Goal: Transaction & Acquisition: Purchase product/service

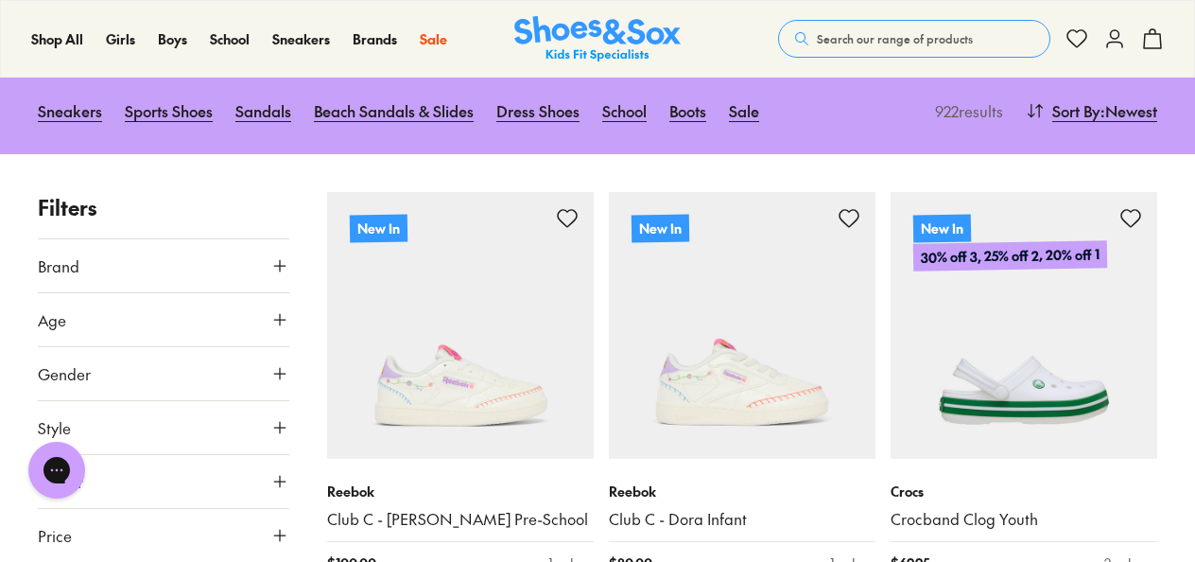
click at [286, 257] on icon at bounding box center [279, 265] width 19 height 19
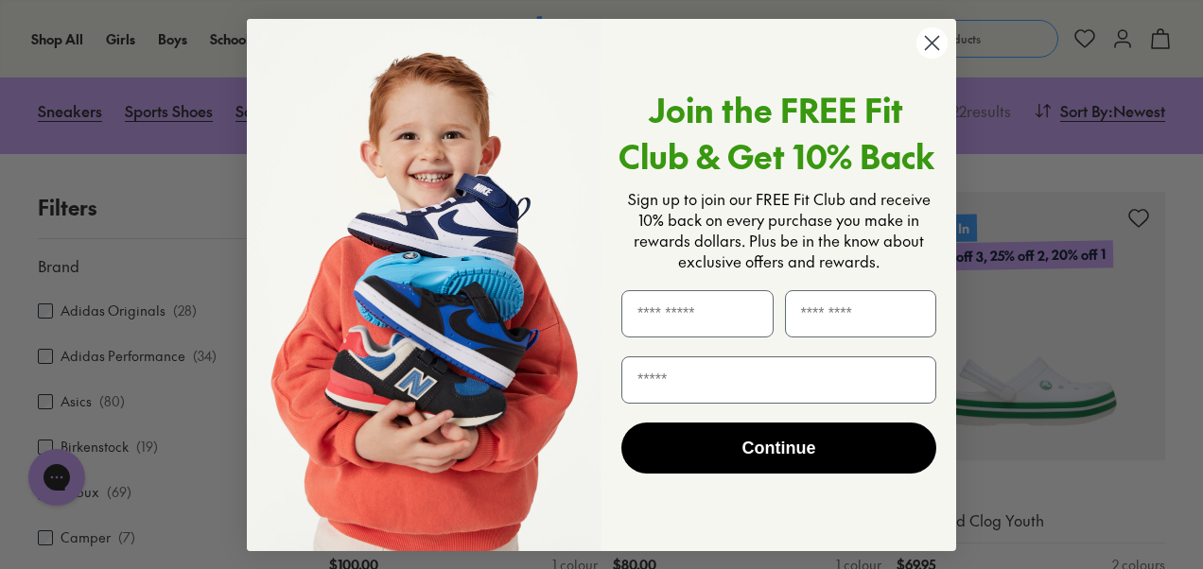
click at [930, 43] on circle "Close dialog" at bounding box center [931, 42] width 31 height 31
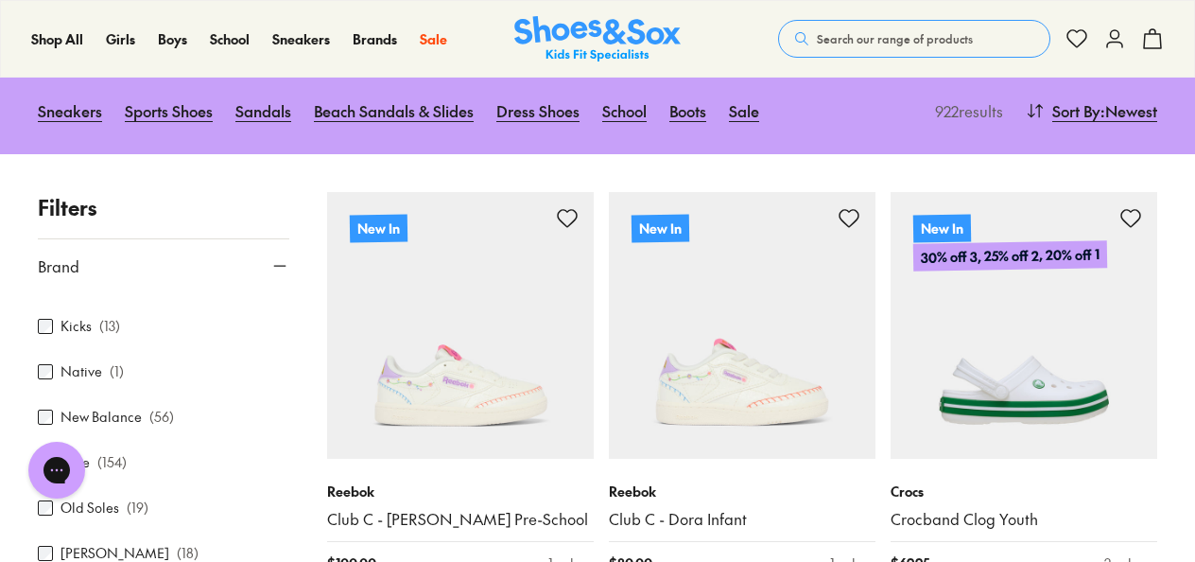
scroll to position [653, 0]
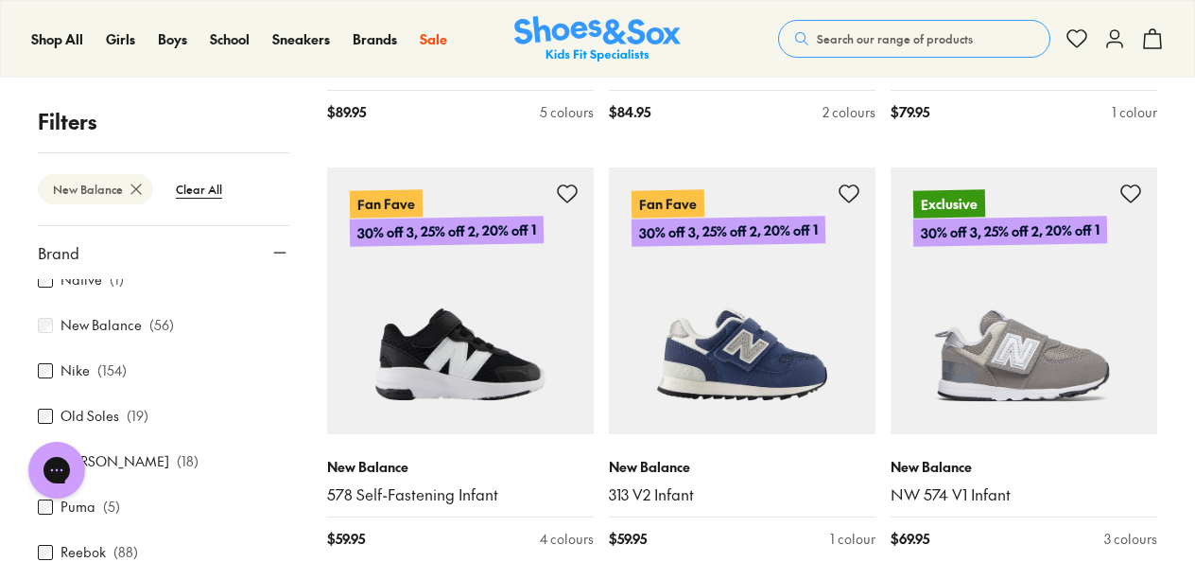
scroll to position [3355, 0]
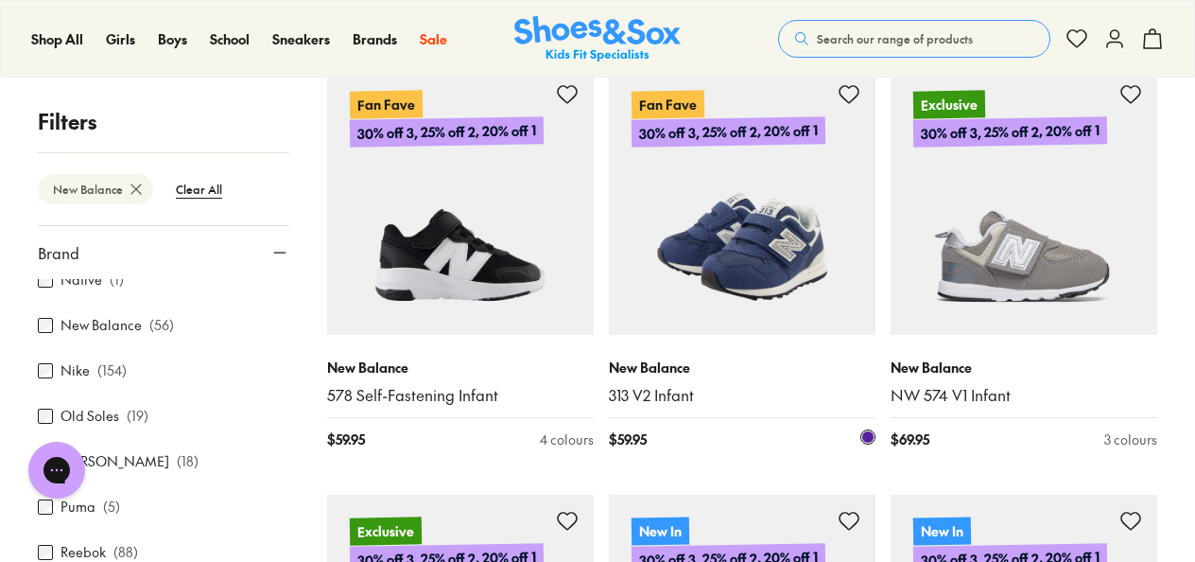
click at [760, 286] on img at bounding box center [742, 201] width 267 height 267
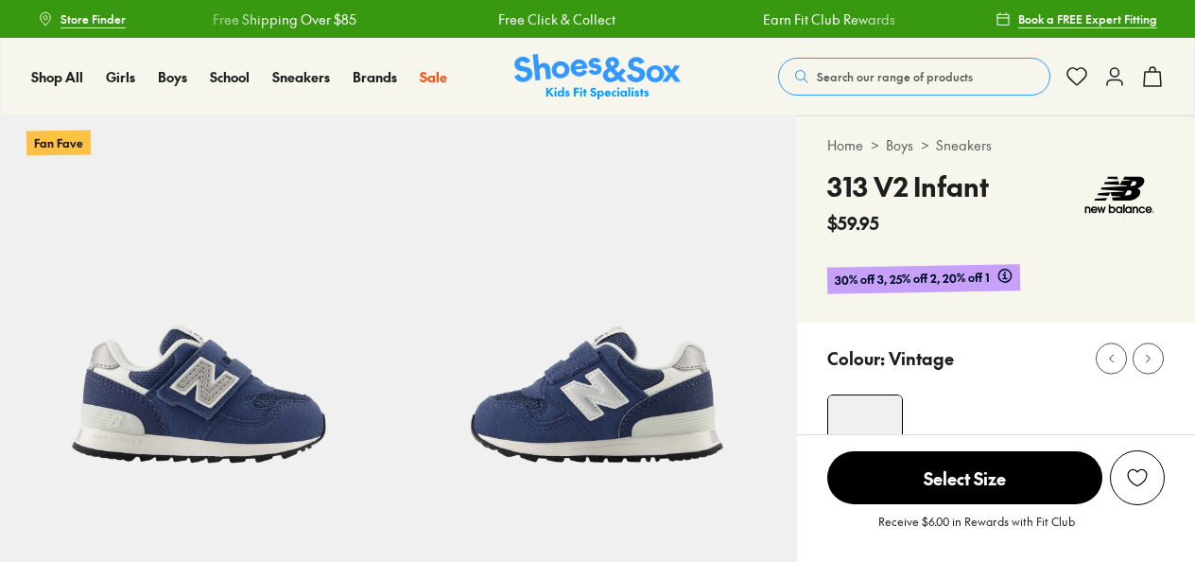
scroll to position [98, 0]
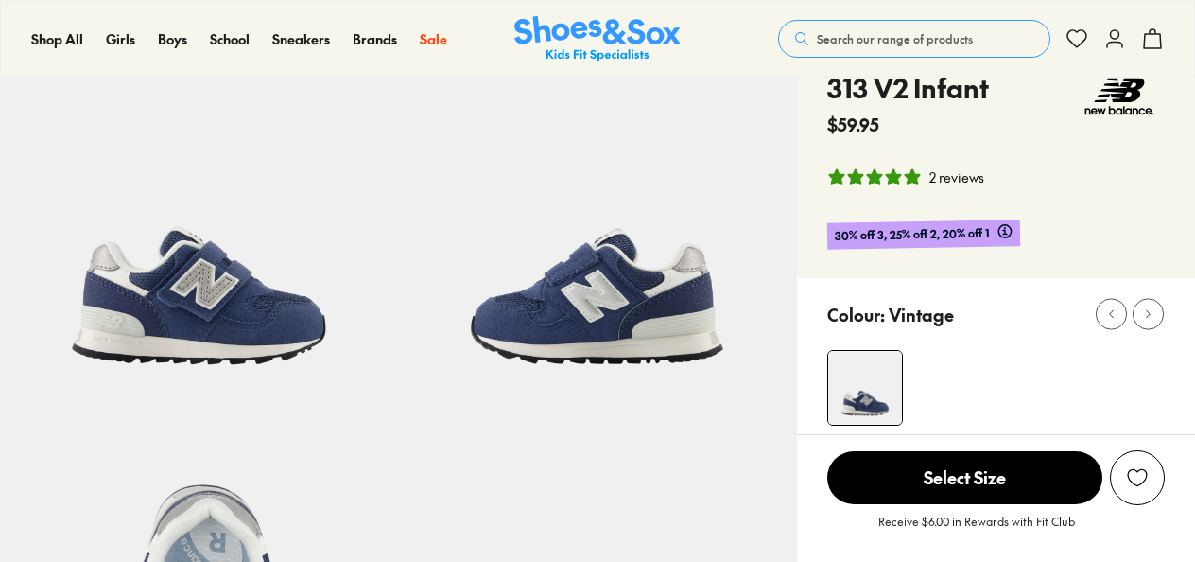
select select "*"
click at [938, 554] on span "06" at bounding box center [936, 565] width 18 height 23
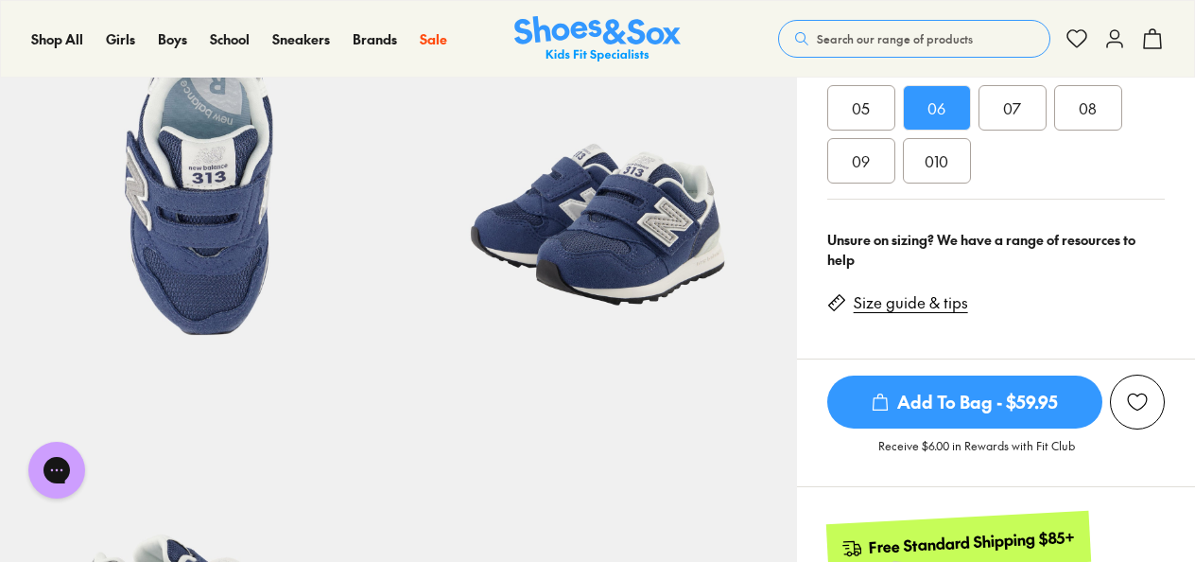
scroll to position [579, 0]
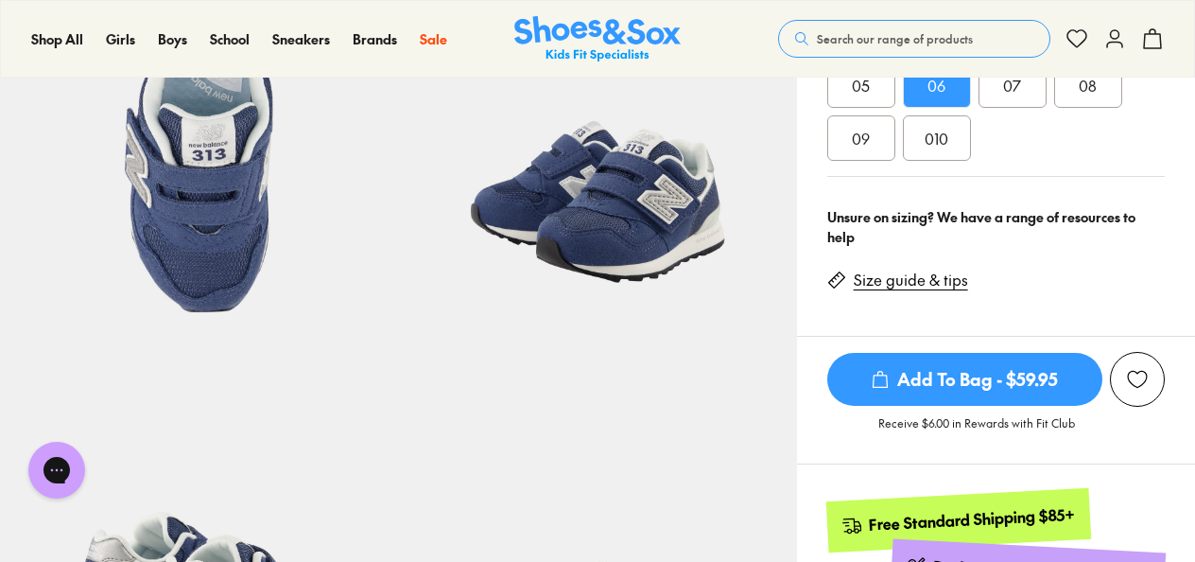
click at [938, 138] on span "010" at bounding box center [937, 138] width 24 height 23
click at [960, 381] on span "Add To Bag - $59.95" at bounding box center [964, 379] width 275 height 53
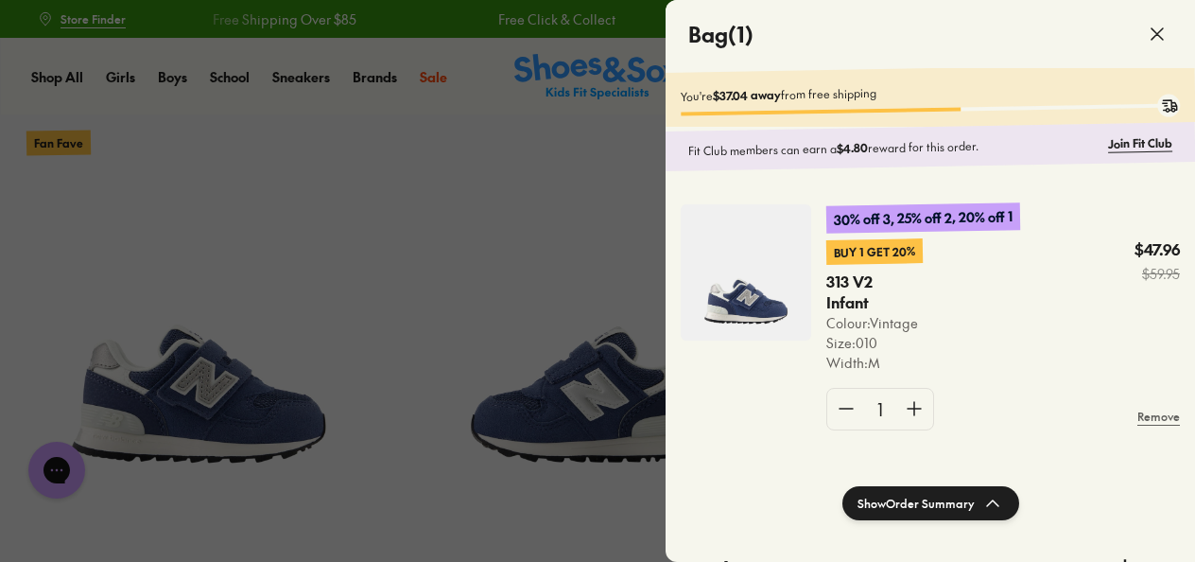
click at [1124, 37] on div "Bag ( 1 )" at bounding box center [930, 34] width 529 height 68
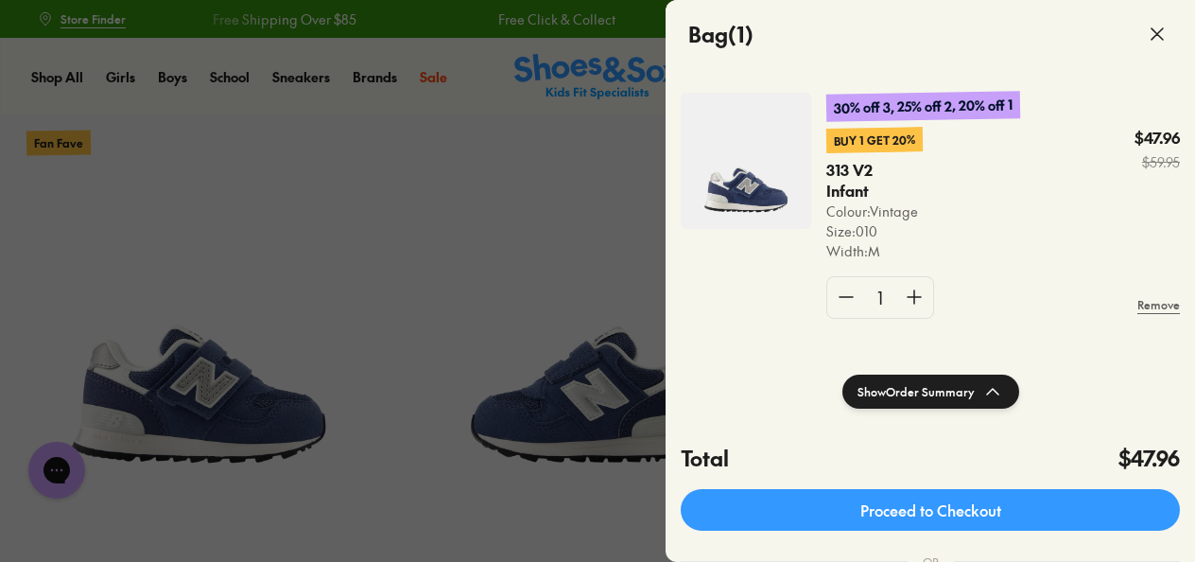
scroll to position [159, 0]
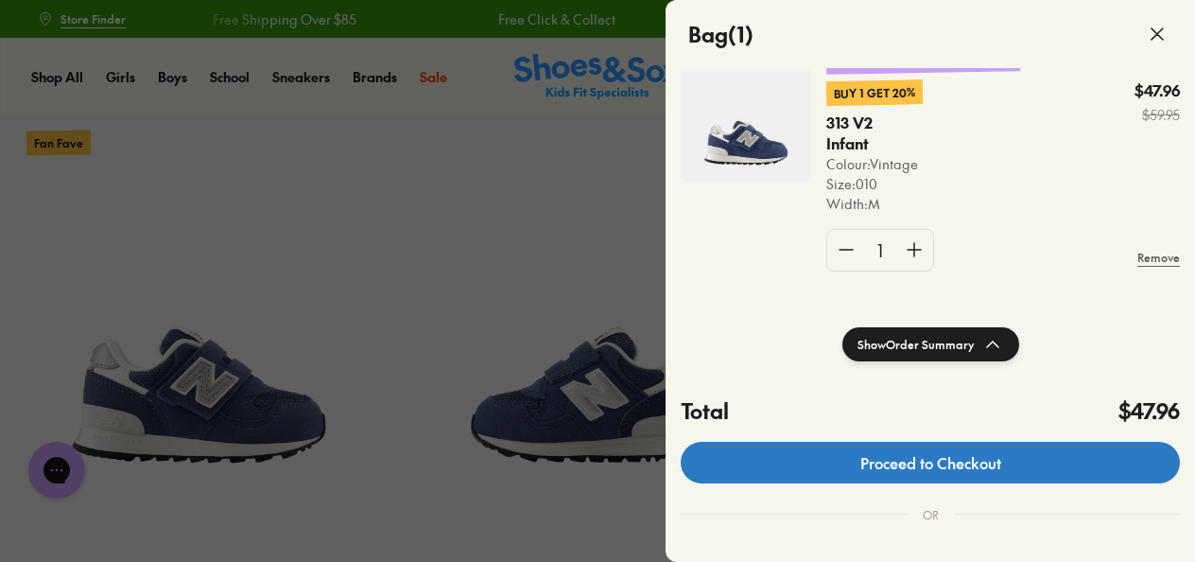
click at [911, 461] on link "Proceed to Checkout" at bounding box center [930, 463] width 499 height 42
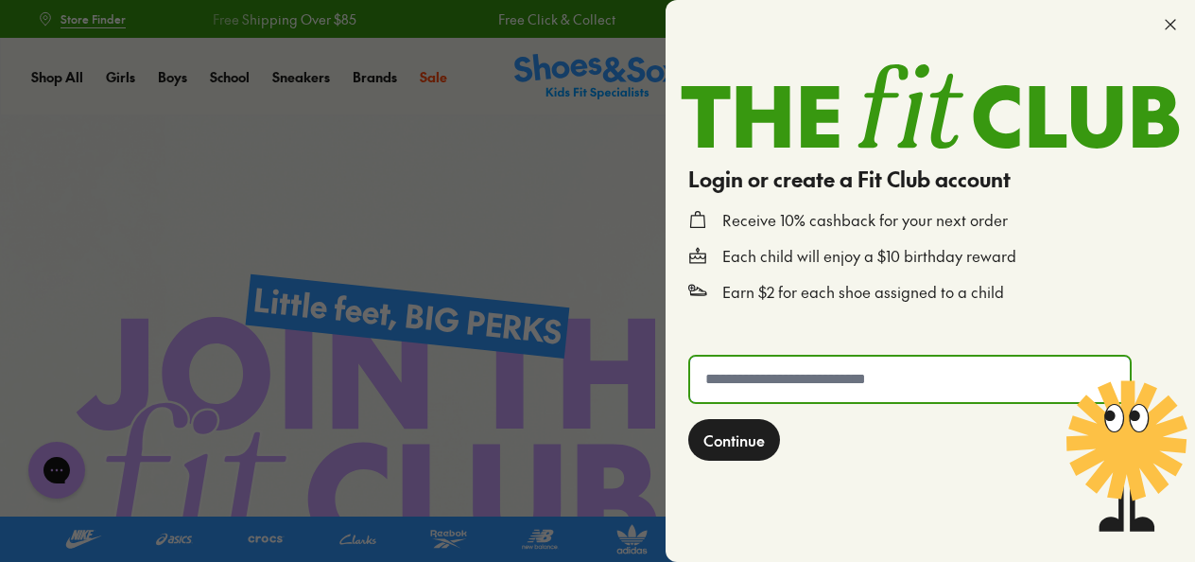
click at [779, 383] on input "text" at bounding box center [910, 378] width 440 height 45
type input "**********"
click at [740, 444] on span "Continue" at bounding box center [733, 439] width 61 height 23
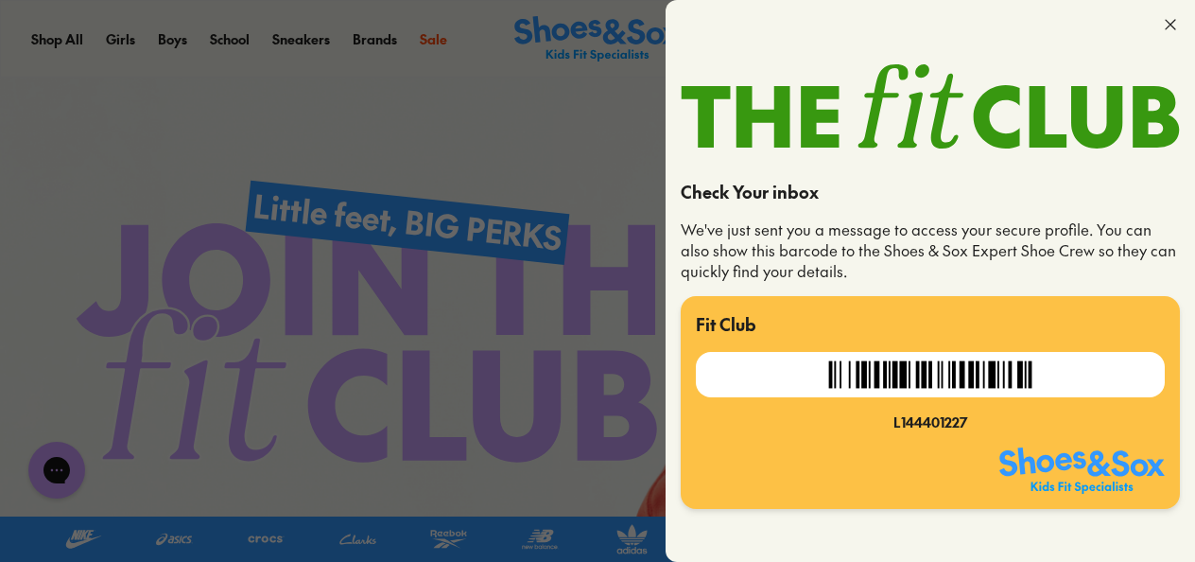
scroll to position [97, 0]
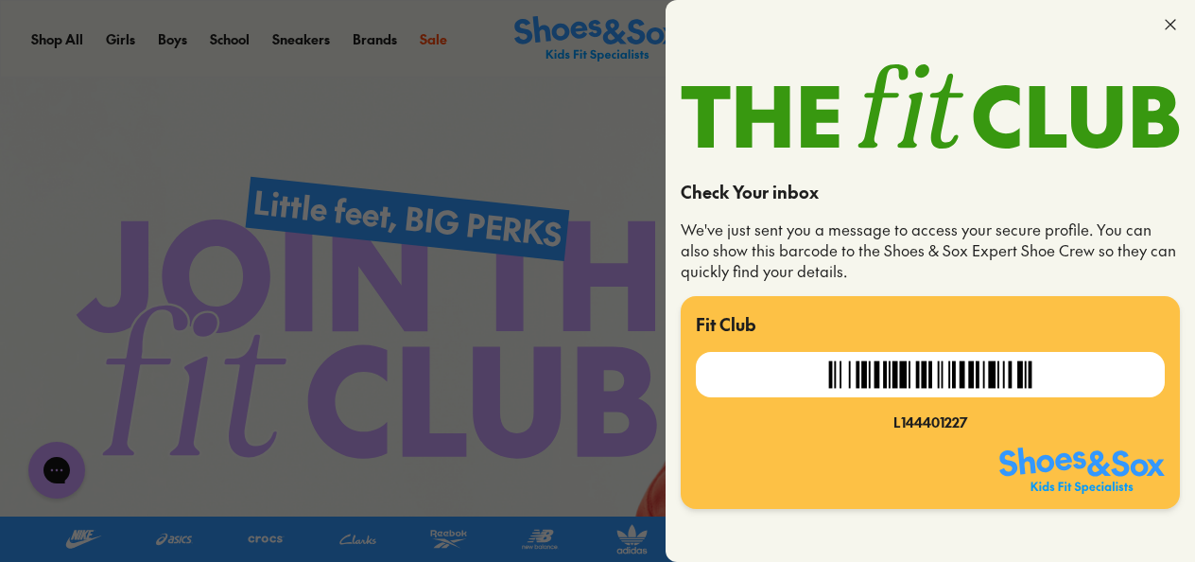
click at [1171, 24] on use at bounding box center [1170, 24] width 9 height 9
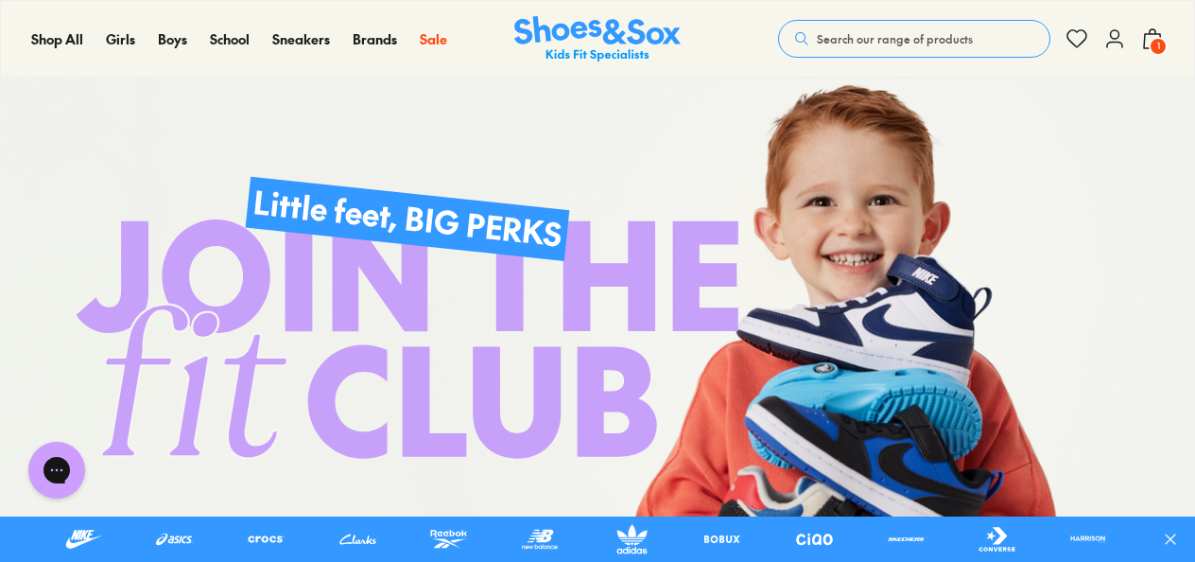
click at [1110, 44] on icon at bounding box center [1114, 38] width 23 height 23
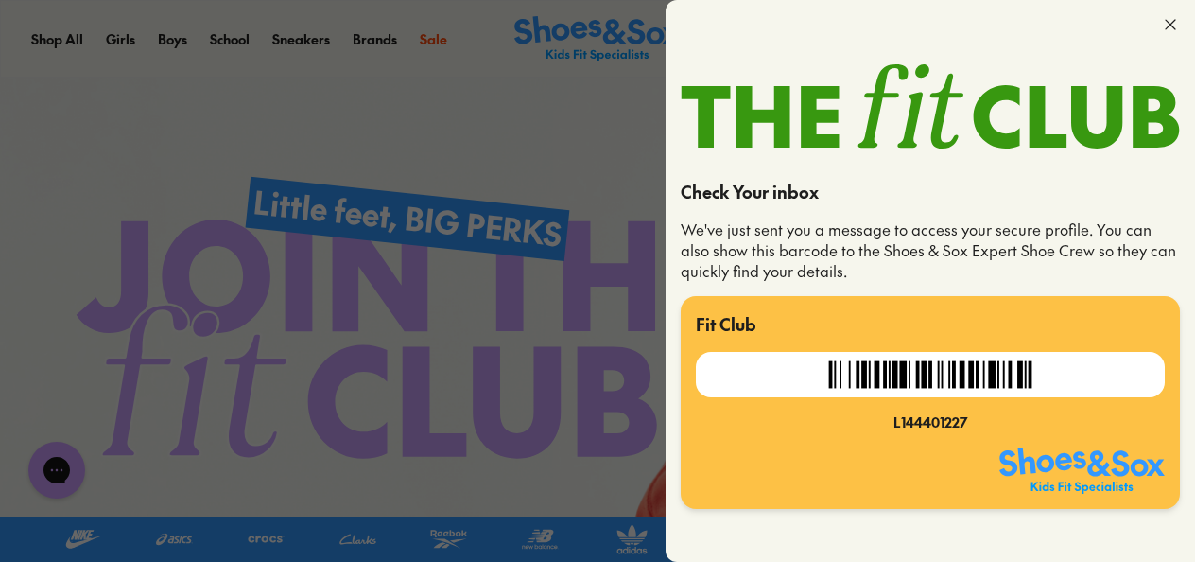
click at [1167, 21] on use at bounding box center [1170, 24] width 9 height 9
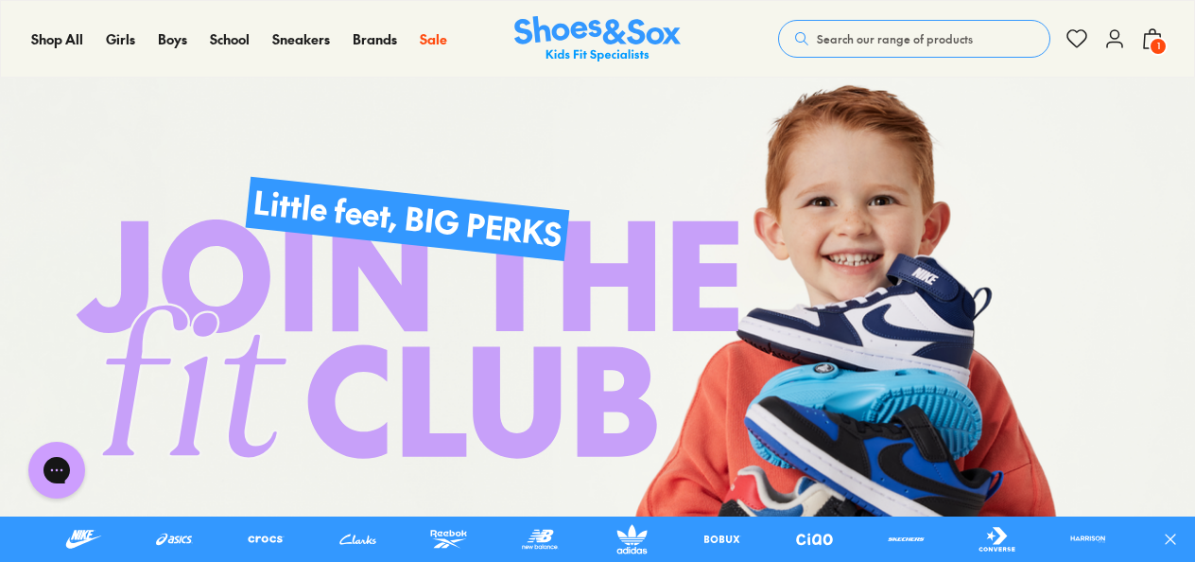
click at [1148, 38] on icon at bounding box center [1152, 38] width 23 height 23
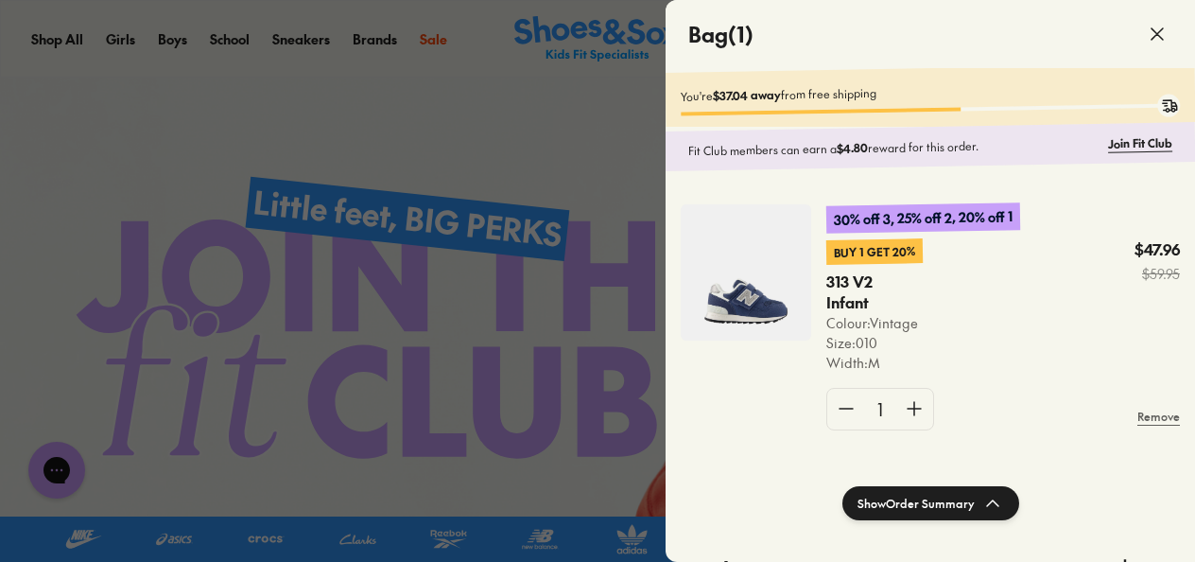
scroll to position [199, 0]
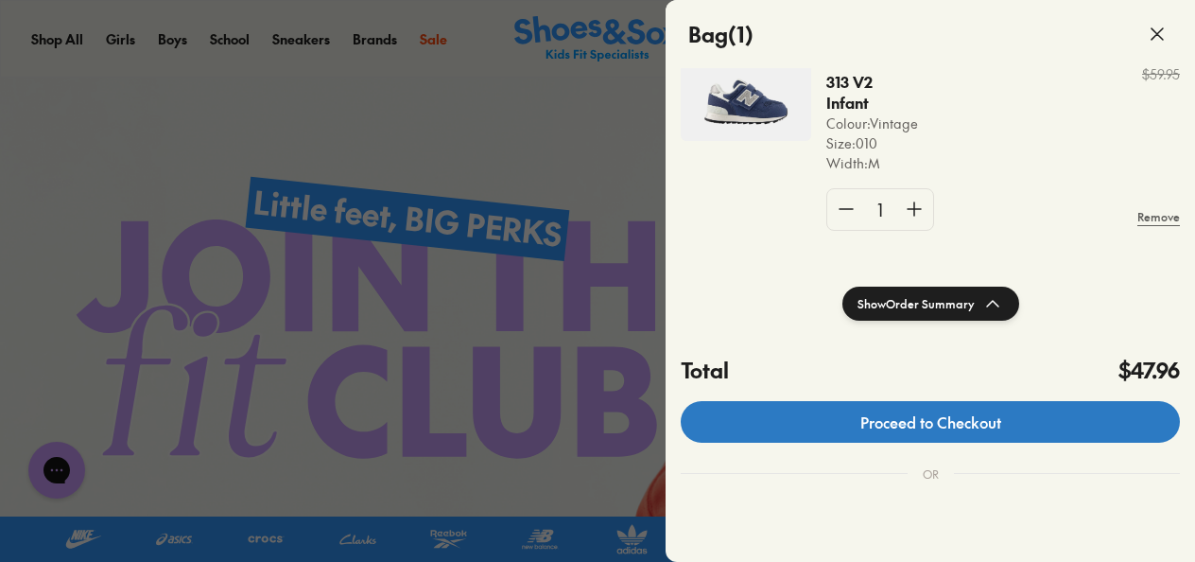
click at [935, 426] on link "Proceed to Checkout" at bounding box center [930, 422] width 499 height 42
